Goal: Transaction & Acquisition: Purchase product/service

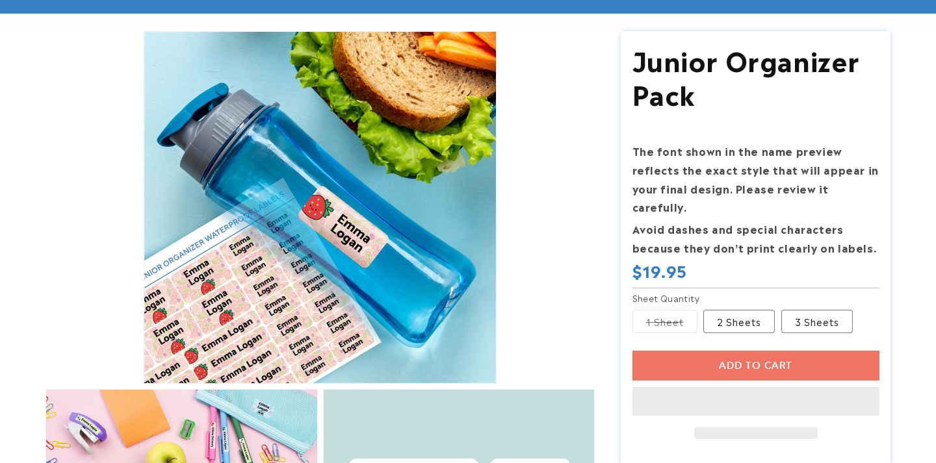
scroll to position [162, 0]
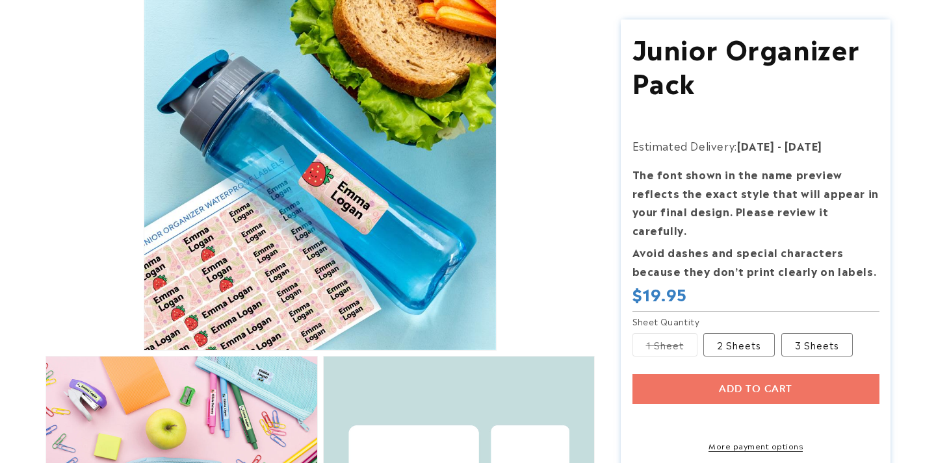
click at [663, 357] on label "1 Sheet Variant sold out or unavailable" at bounding box center [664, 344] width 65 height 23
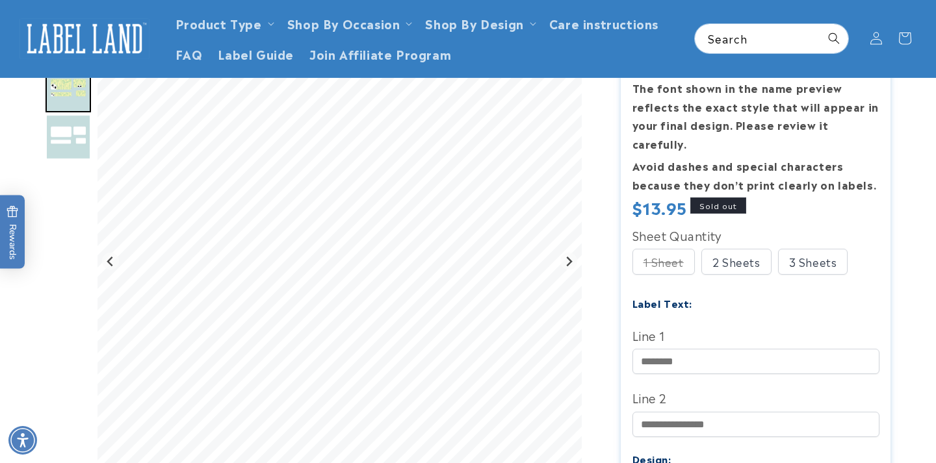
scroll to position [94, 0]
